Goal: Transaction & Acquisition: Download file/media

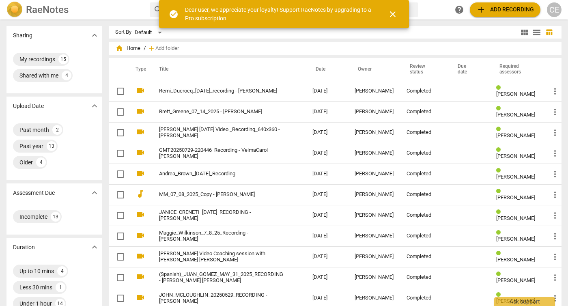
click at [389, 18] on span "close" at bounding box center [393, 14] width 10 height 10
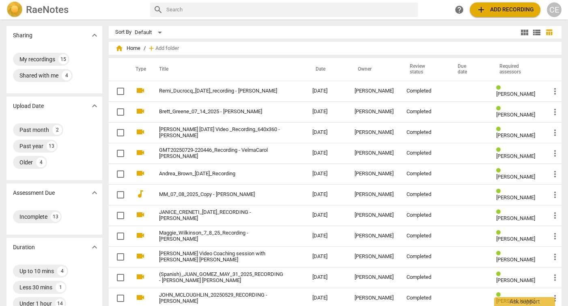
click at [132, 49] on span "home Home" at bounding box center [127, 48] width 25 height 8
click at [40, 60] on div "My recordings" at bounding box center [37, 59] width 36 height 8
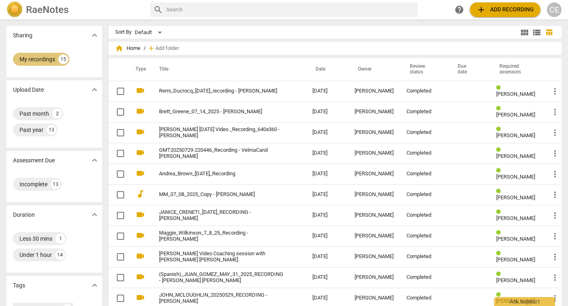
click at [40, 60] on div "My recordings" at bounding box center [37, 59] width 36 height 8
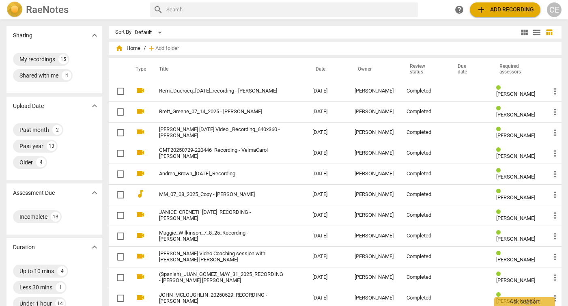
click at [517, 9] on span "add Add recording" at bounding box center [505, 10] width 58 height 10
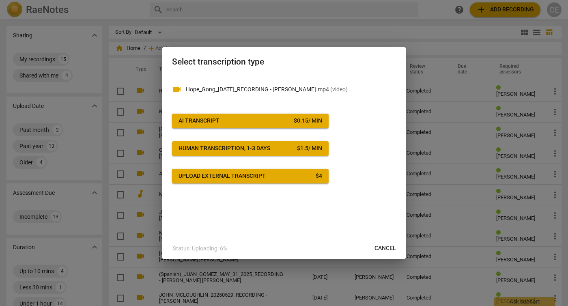
click at [237, 122] on span "AI Transcript $ 0.15 / min" at bounding box center [250, 121] width 144 height 8
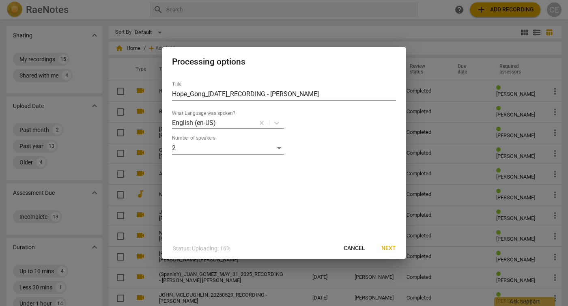
click at [386, 249] on span "Next" at bounding box center [388, 248] width 15 height 8
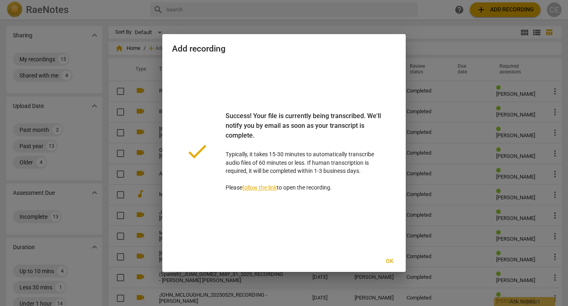
click at [392, 261] on span "Ok" at bounding box center [389, 261] width 13 height 8
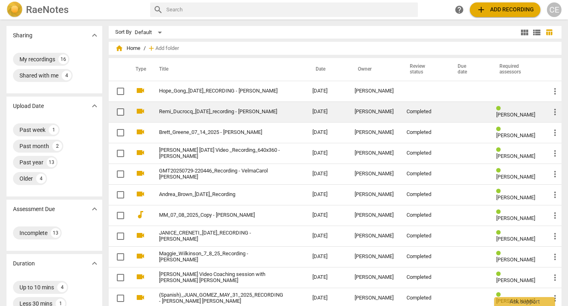
click at [183, 109] on link "Remi_Ducrocq_[DATE]_recording - [PERSON_NAME]" at bounding box center [221, 112] width 124 height 6
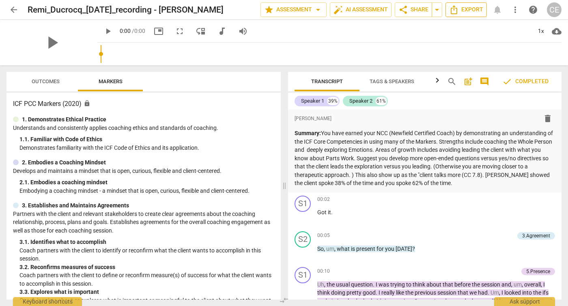
click at [469, 13] on span "Export" at bounding box center [466, 10] width 34 height 10
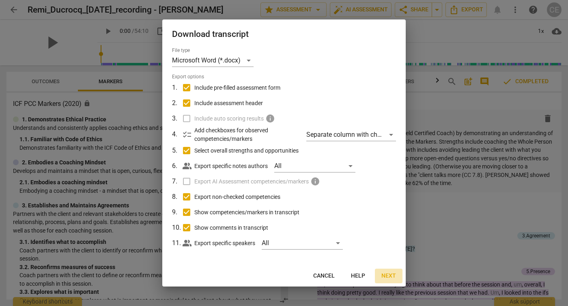
click at [388, 276] on span "Next" at bounding box center [388, 276] width 15 height 8
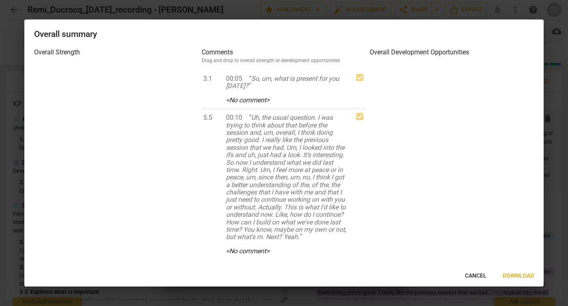
click at [523, 277] on span "Download" at bounding box center [517, 276] width 31 height 8
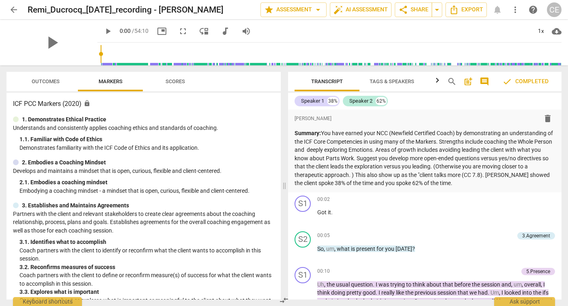
click at [13, 11] on span "arrow_back" at bounding box center [14, 10] width 10 height 10
